Goal: Transaction & Acquisition: Purchase product/service

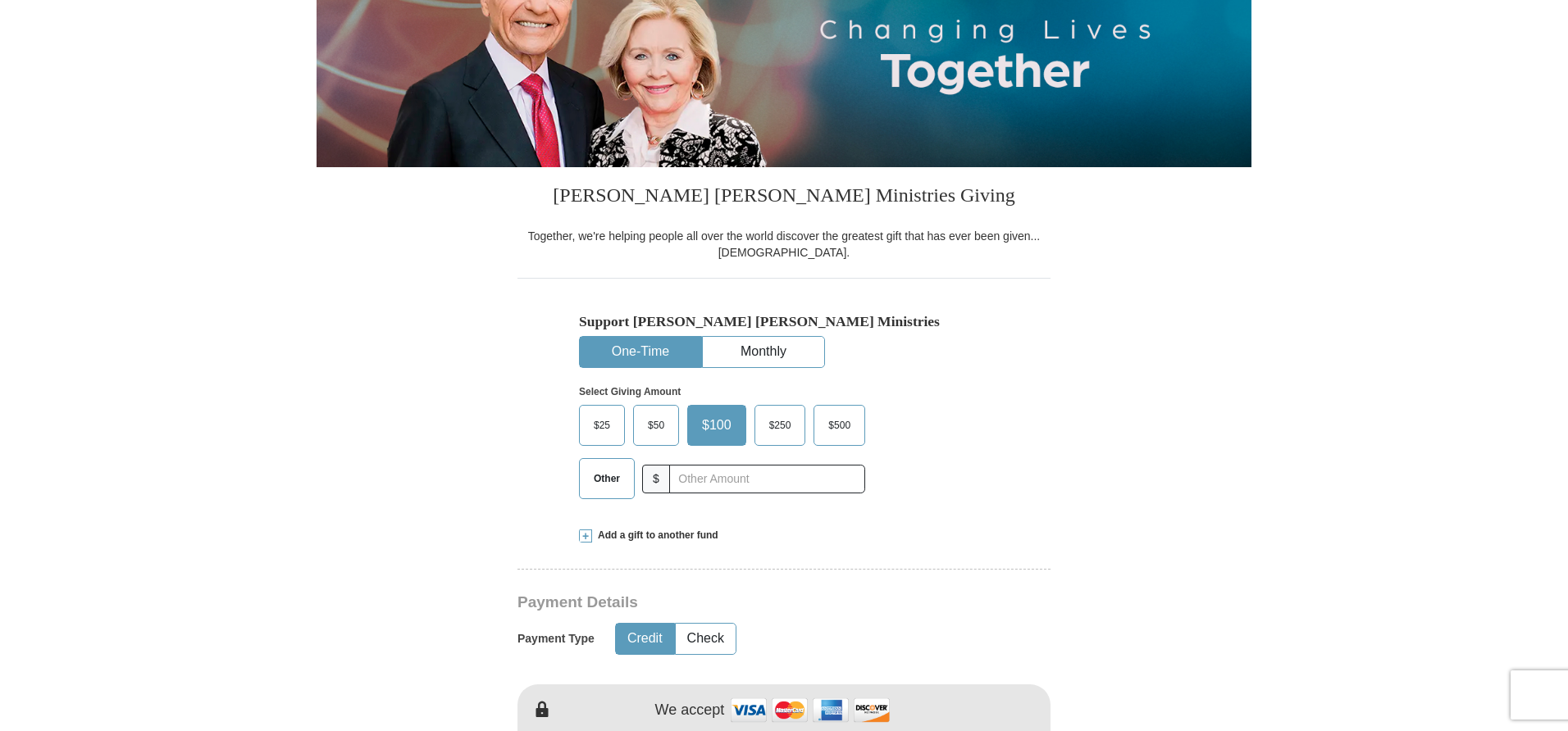
click at [647, 428] on span "$50" at bounding box center [656, 425] width 33 height 25
click at [0, 0] on input "$50" at bounding box center [0, 0] width 0 height 0
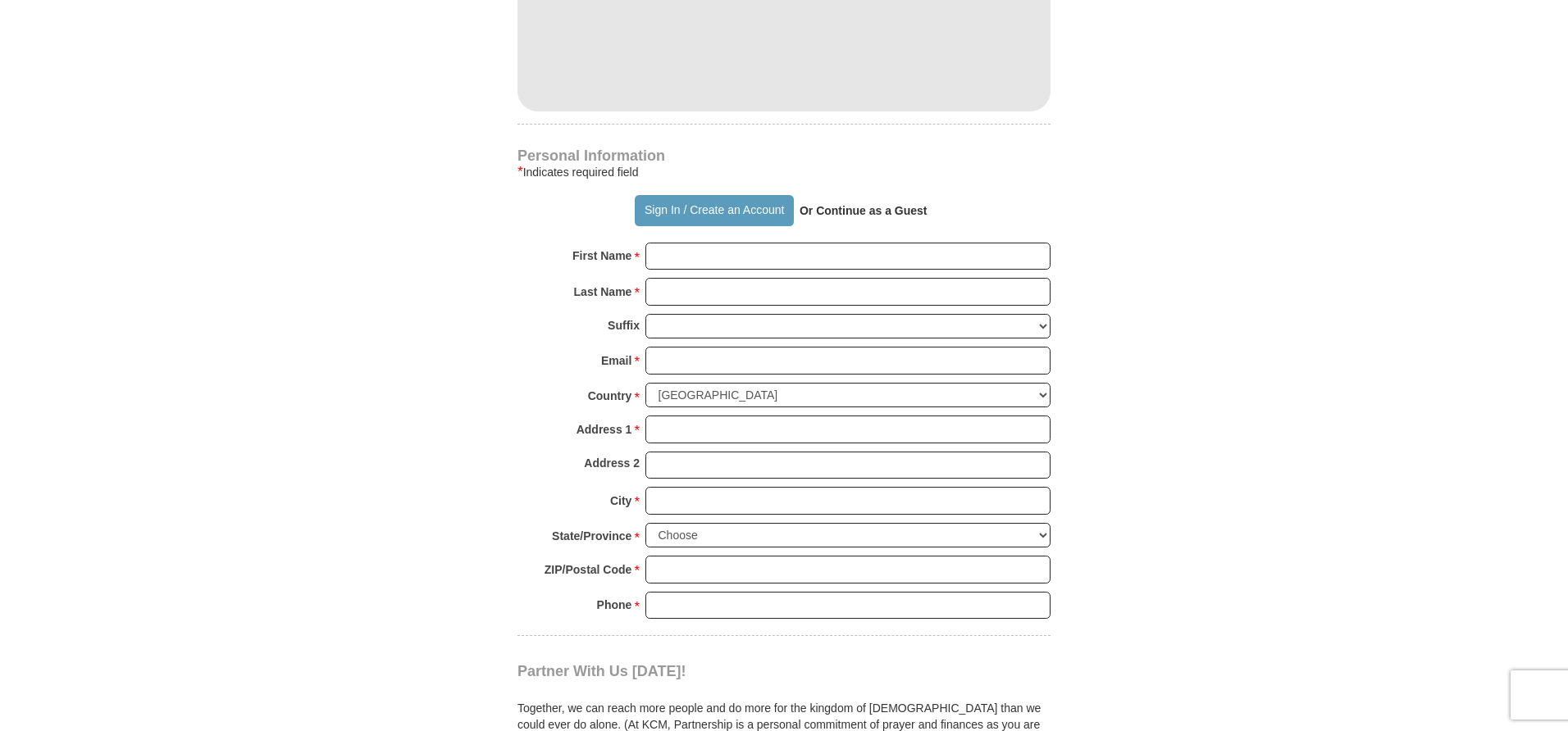
scroll to position [1013, 0]
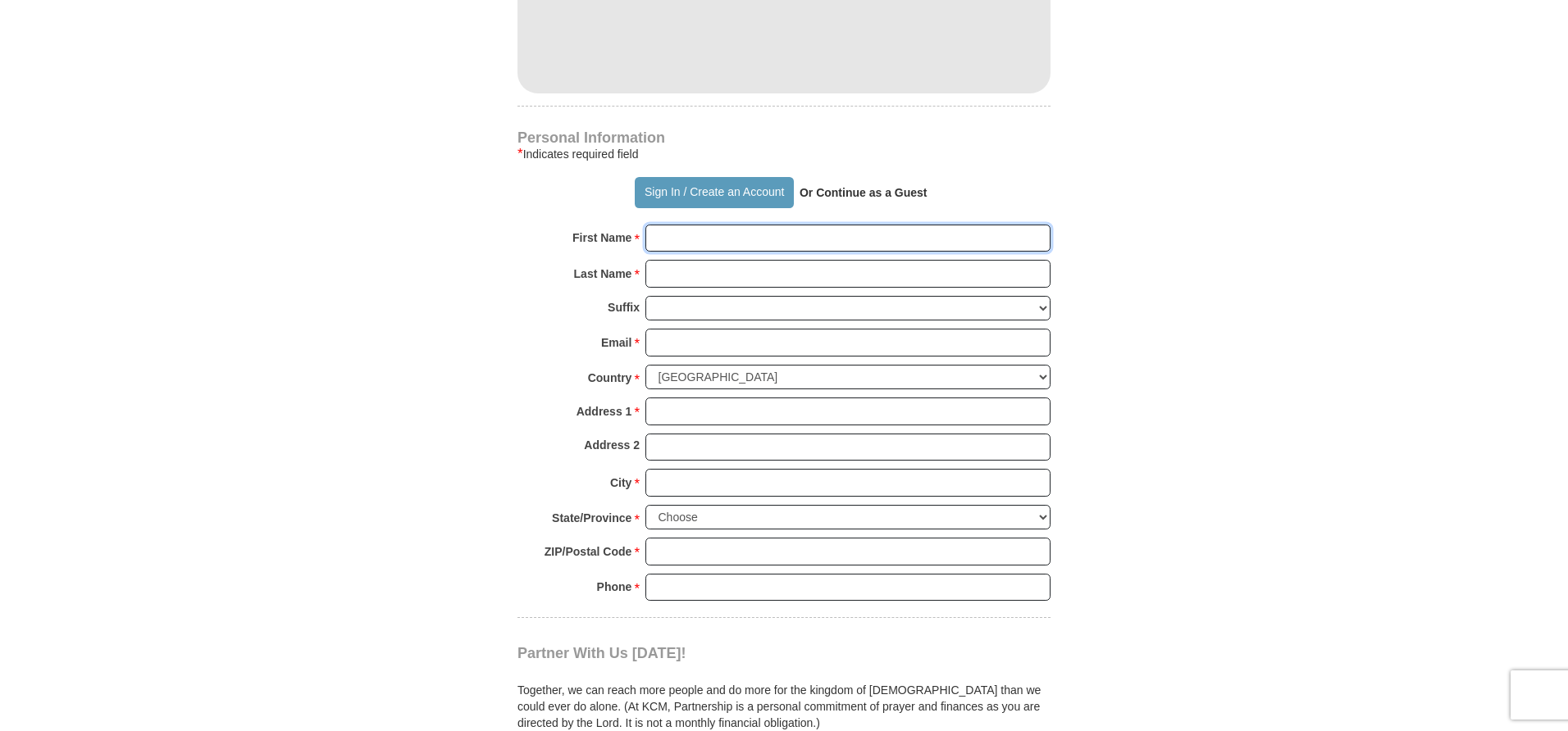
click at [672, 237] on input "First Name *" at bounding box center [848, 239] width 405 height 28
type input "[PERSON_NAME]"
click at [689, 273] on input "Last Name *" at bounding box center [848, 273] width 405 height 28
type input "austin"
click at [664, 342] on input "Email *" at bounding box center [848, 342] width 405 height 28
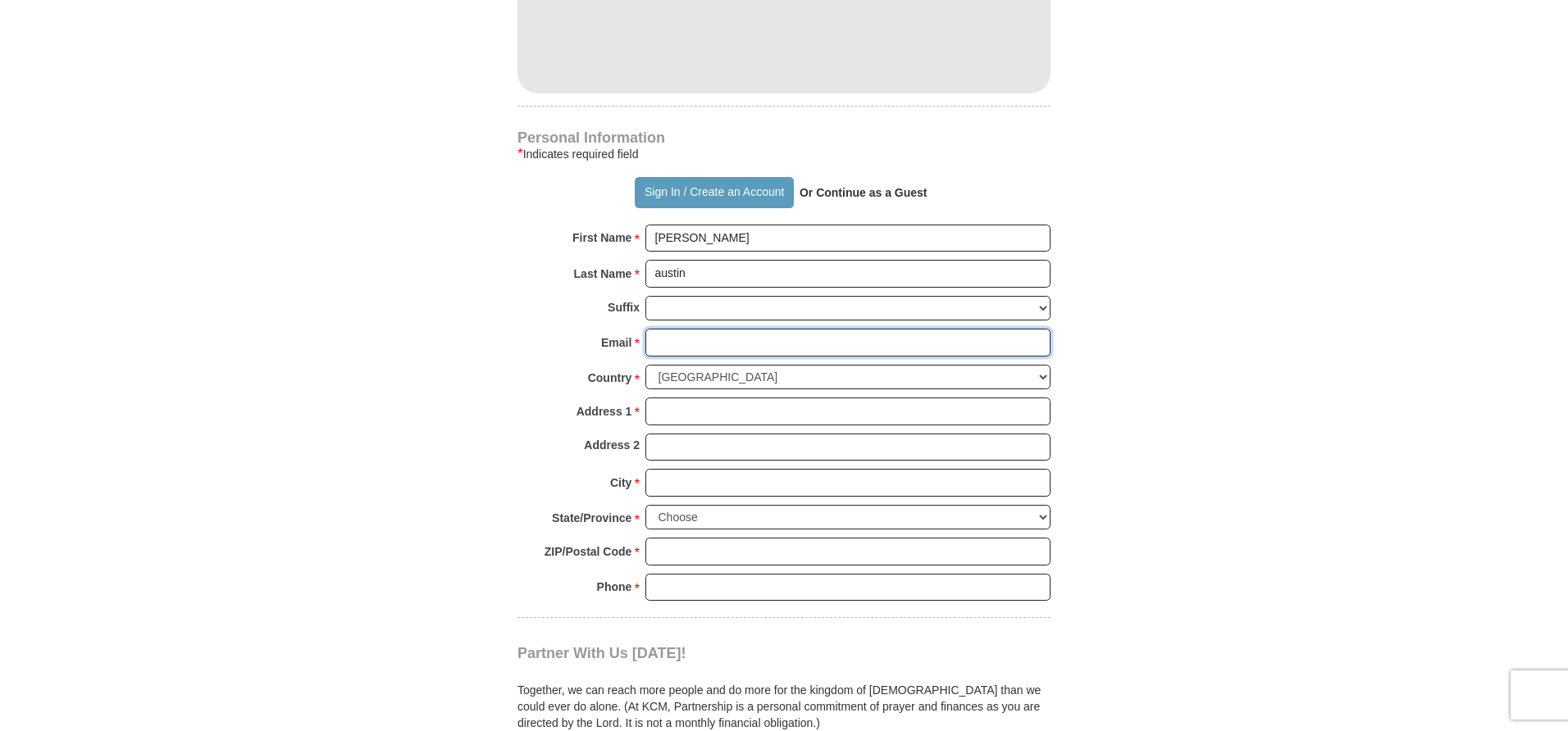
type input "[EMAIL_ADDRESS][DOMAIN_NAME]"
type input "[STREET_ADDRESS]"
type input "BATON ROUGE"
select select "LA"
type input "70814-4807"
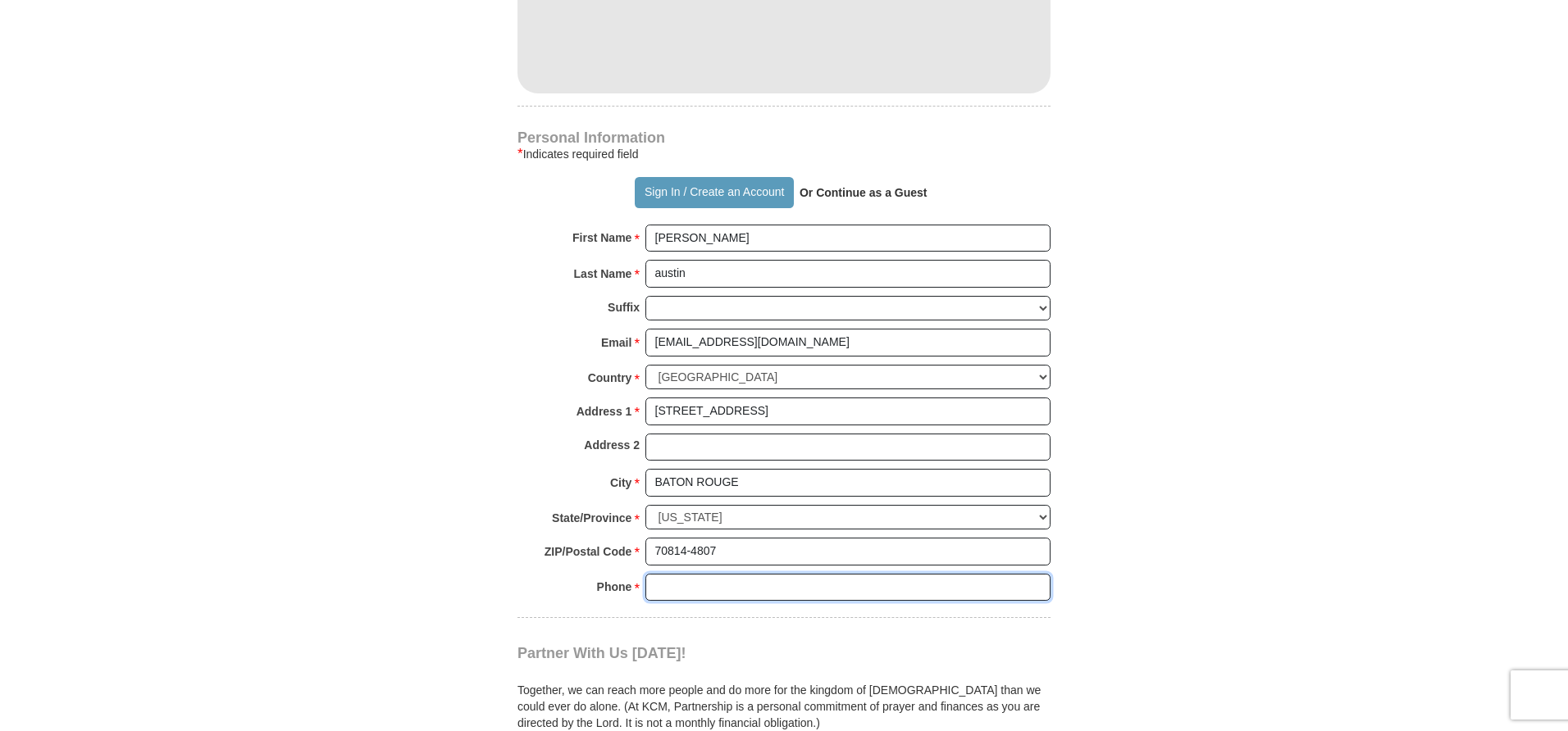
type input "2252784586"
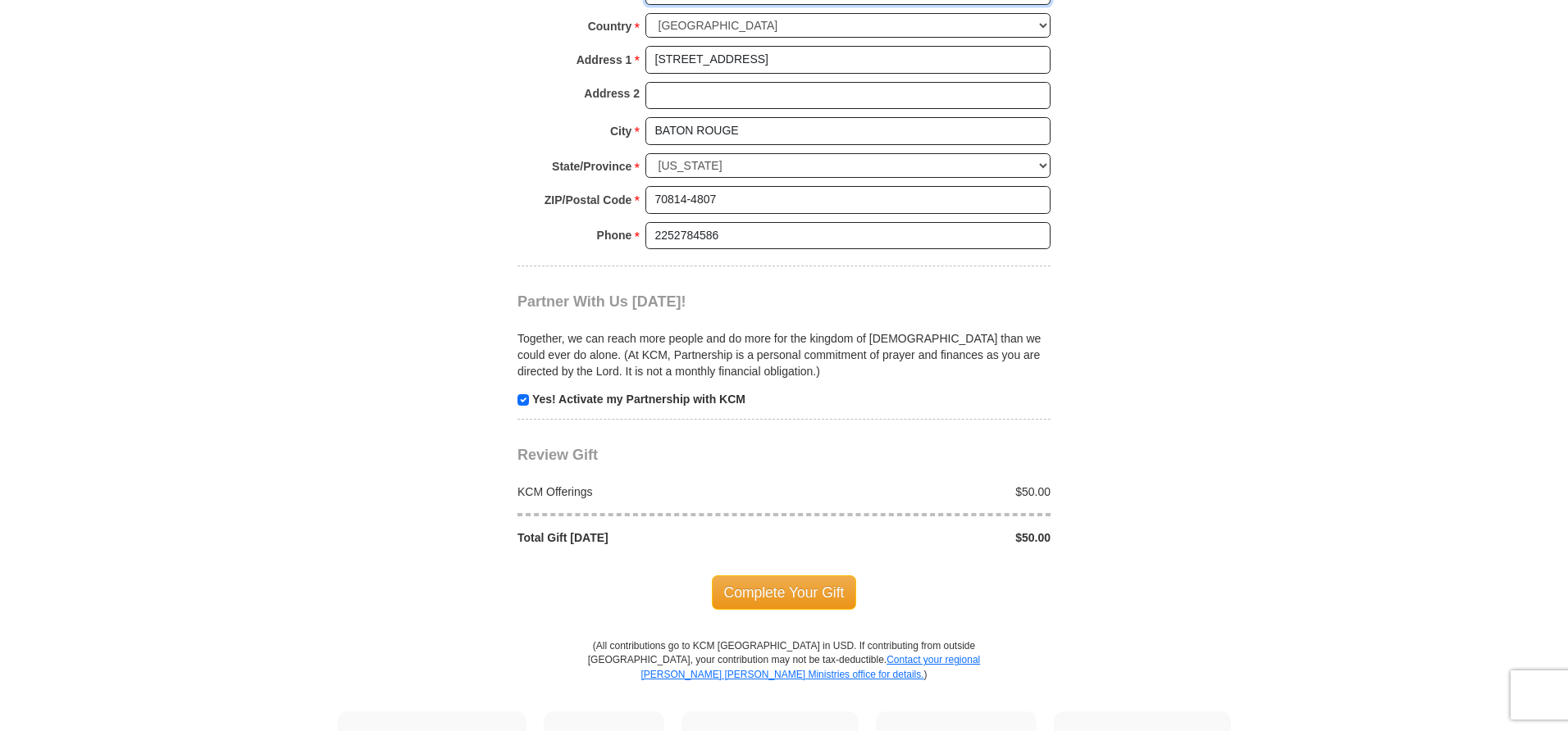
scroll to position [1386, 0]
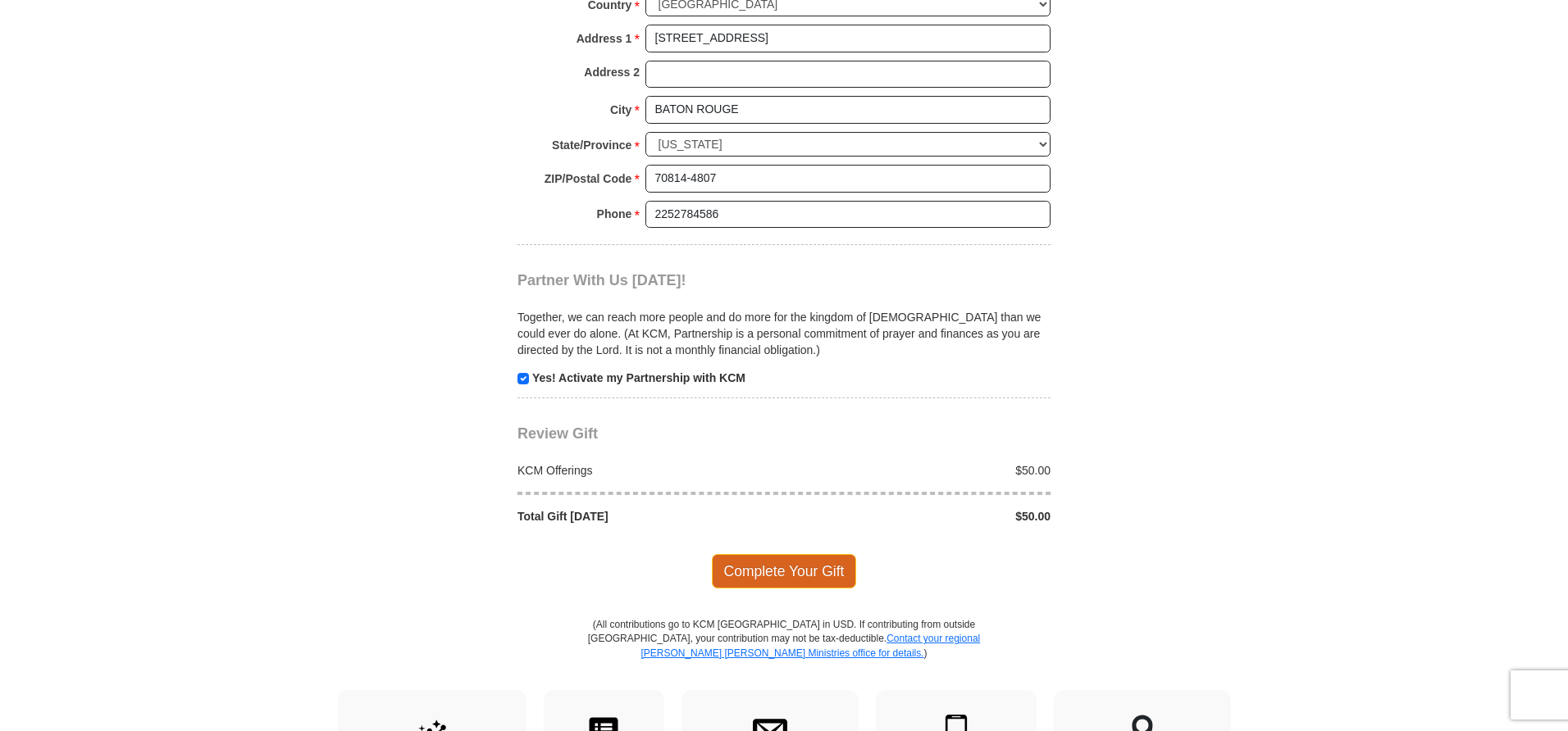
click at [762, 579] on span "Complete Your Gift" at bounding box center [784, 572] width 145 height 34
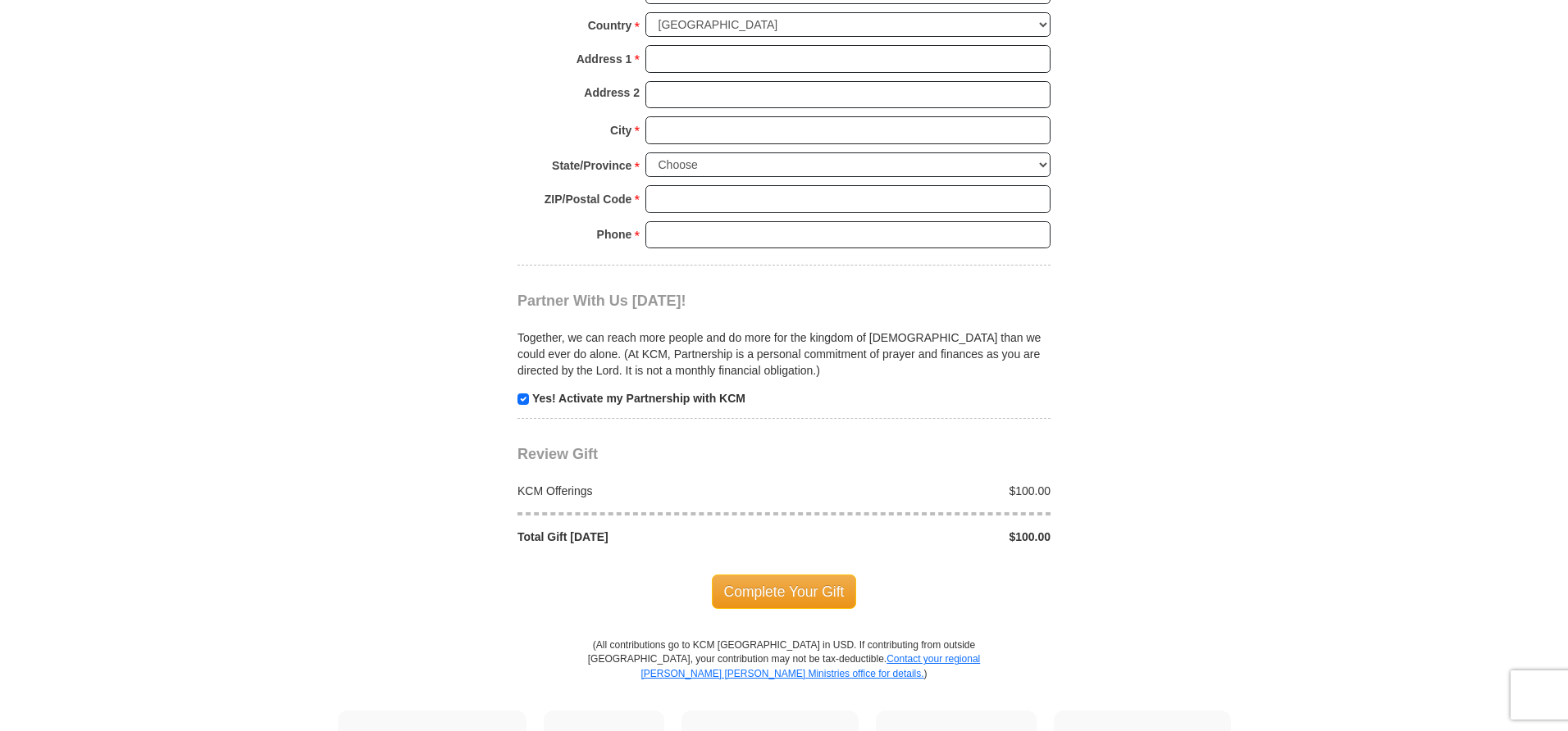
scroll to position [1386, 0]
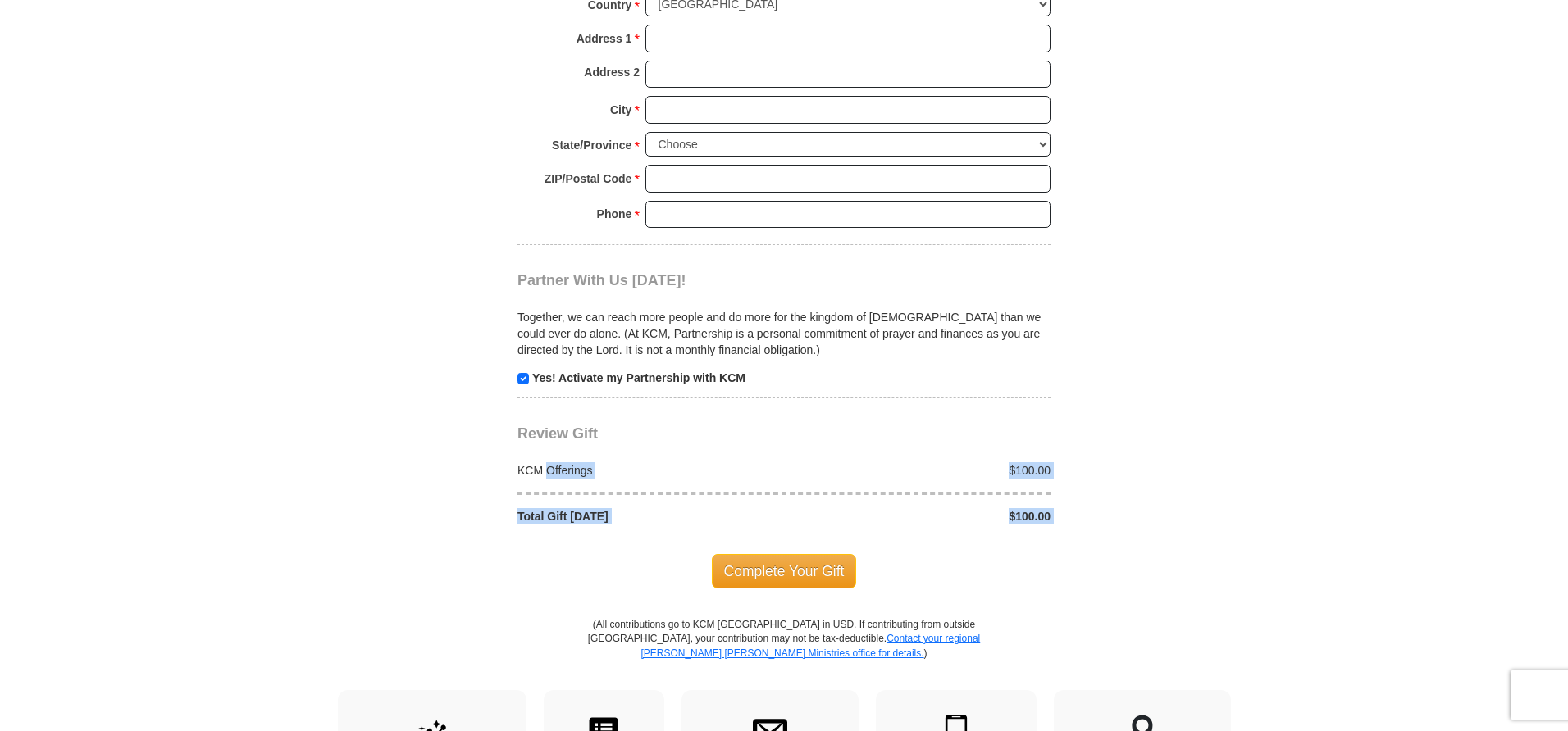
drag, startPoint x: 591, startPoint y: 536, endPoint x: 651, endPoint y: 610, distance: 95.3
click at [856, 641] on link "Contact your regional [PERSON_NAME] [PERSON_NAME] Ministries office for details." at bounding box center [811, 645] width 340 height 25
